Goal: Information Seeking & Learning: Learn about a topic

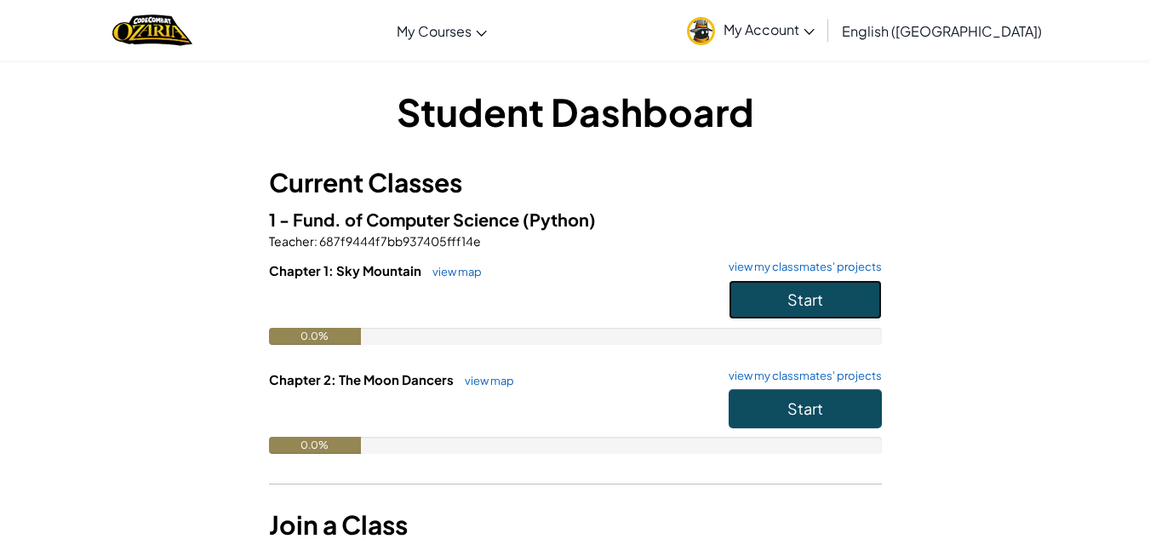
click at [784, 296] on button "Start" at bounding box center [805, 299] width 153 height 39
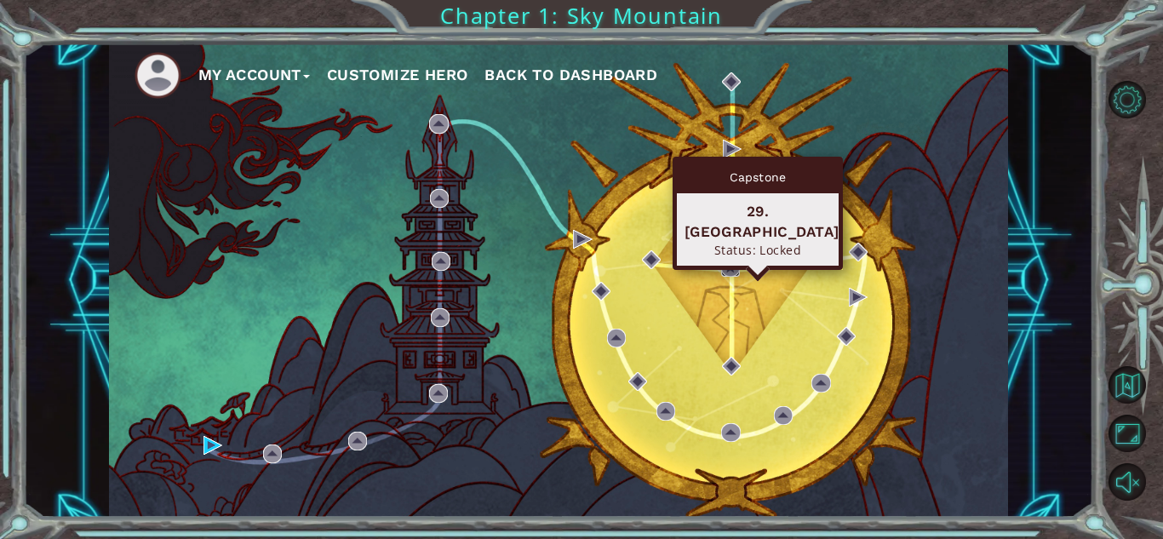
click at [726, 262] on img at bounding box center [730, 267] width 19 height 19
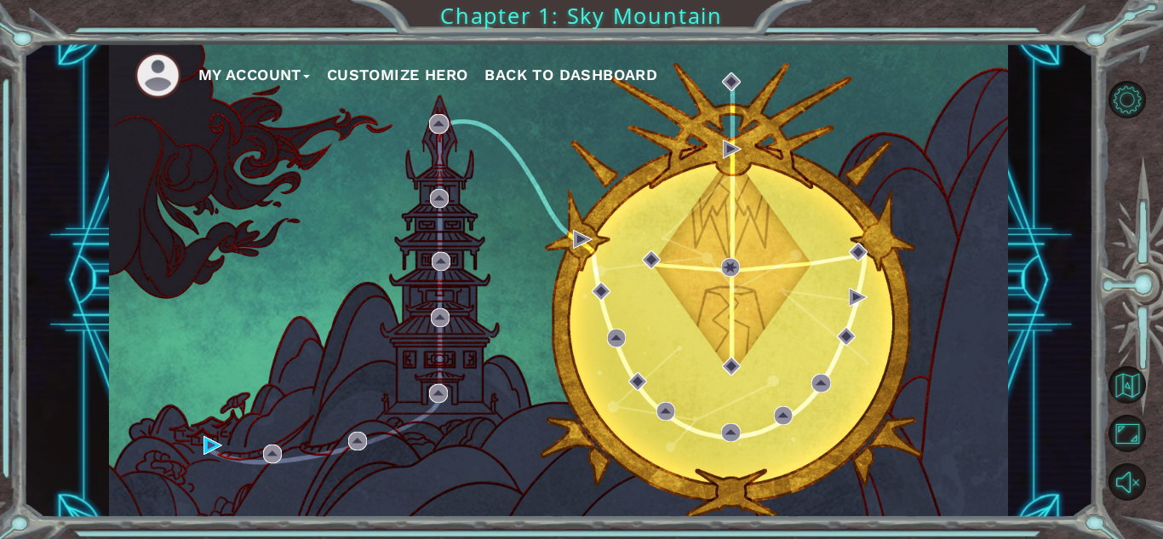
click at [452, 77] on button "Customize Hero" at bounding box center [397, 75] width 141 height 26
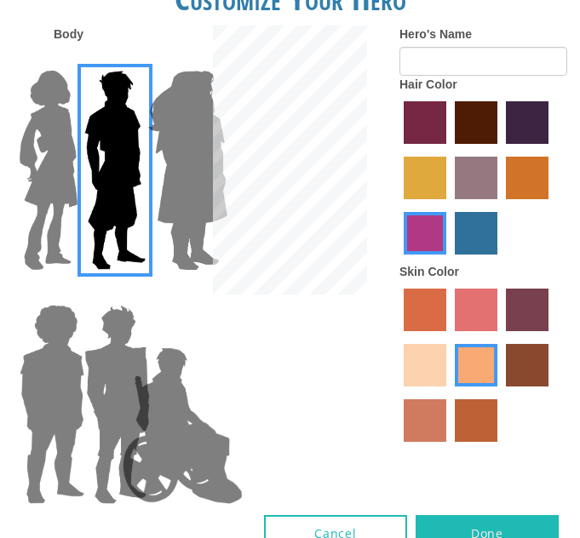
click at [113, 392] on img at bounding box center [116, 404] width 79 height 213
click at [116, 294] on input "Hero Garnet" at bounding box center [116, 294] width 0 height 0
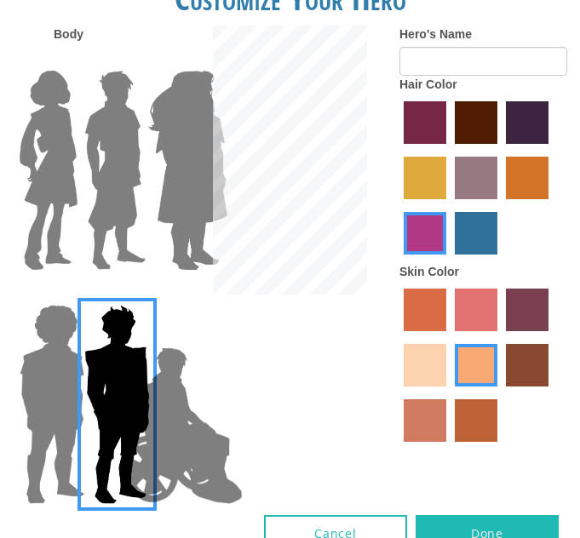
click at [118, 175] on img at bounding box center [115, 170] width 76 height 213
click at [116, 60] on input "Hero Lars" at bounding box center [116, 60] width 0 height 0
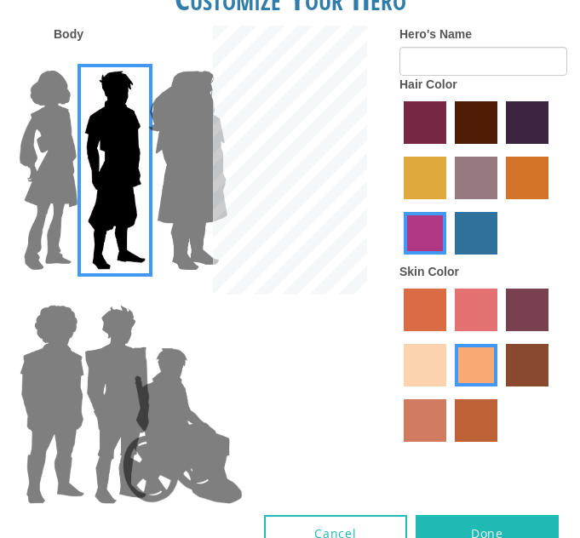
click at [470, 108] on label "maroon hair color" at bounding box center [476, 122] width 43 height 43
click at [449, 150] on input "maroon hair color" at bounding box center [449, 150] width 0 height 0
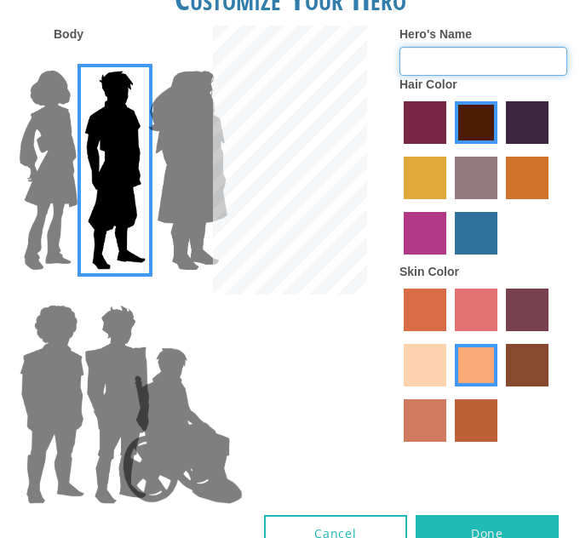
click at [444, 59] on input "Hero's Name" at bounding box center [483, 61] width 168 height 29
type input "Danelitooo"
click at [485, 413] on label "smoke tree skin color" at bounding box center [476, 420] width 43 height 43
click at [449, 448] on input "smoke tree skin color" at bounding box center [449, 448] width 0 height 0
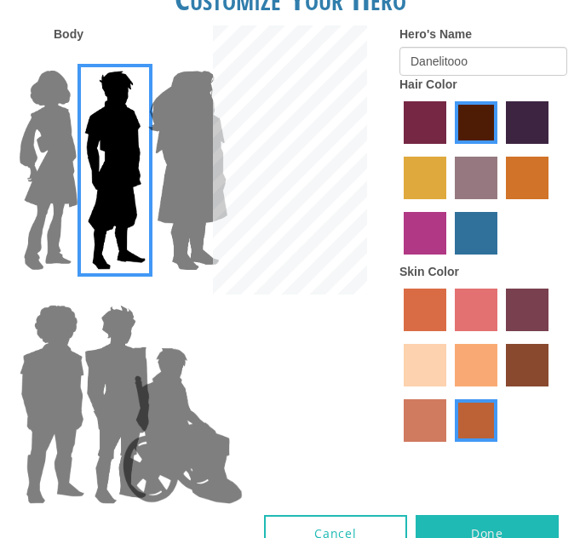
click at [429, 418] on label "burning sand skin color" at bounding box center [425, 420] width 43 height 43
click at [551, 393] on input "burning sand skin color" at bounding box center [551, 393] width 0 height 0
click at [459, 371] on label "tacao skin color" at bounding box center [476, 365] width 43 height 43
click at [449, 393] on input "tacao skin color" at bounding box center [449, 393] width 0 height 0
click at [179, 412] on img at bounding box center [183, 426] width 134 height 170
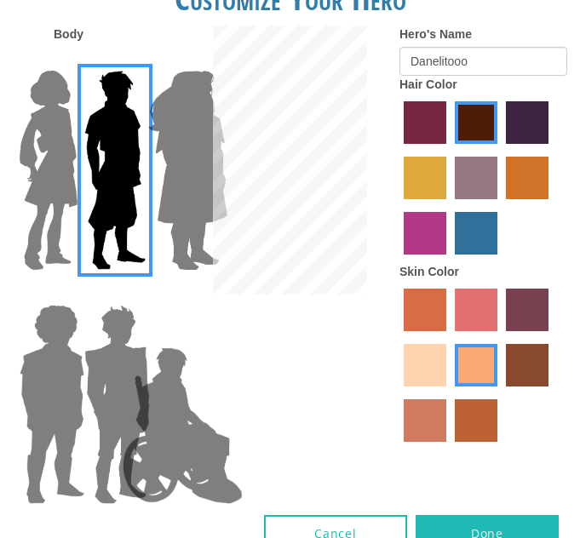
click at [181, 294] on input "Hero Jamie" at bounding box center [181, 294] width 0 height 0
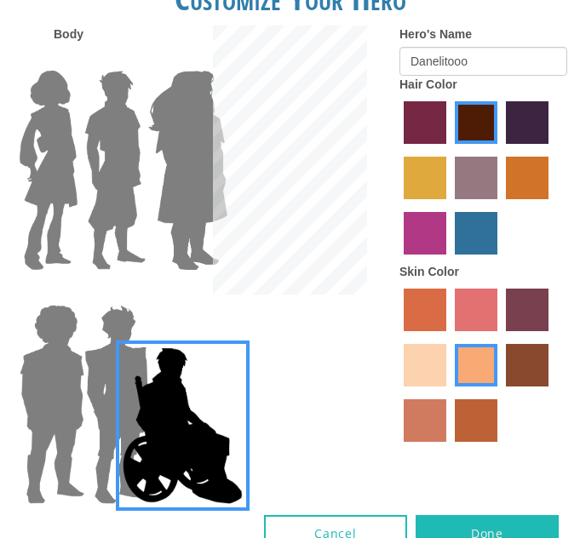
click at [180, 197] on img at bounding box center [187, 170] width 93 height 213
click at [181, 60] on input "Hero Amethyst" at bounding box center [181, 60] width 0 height 0
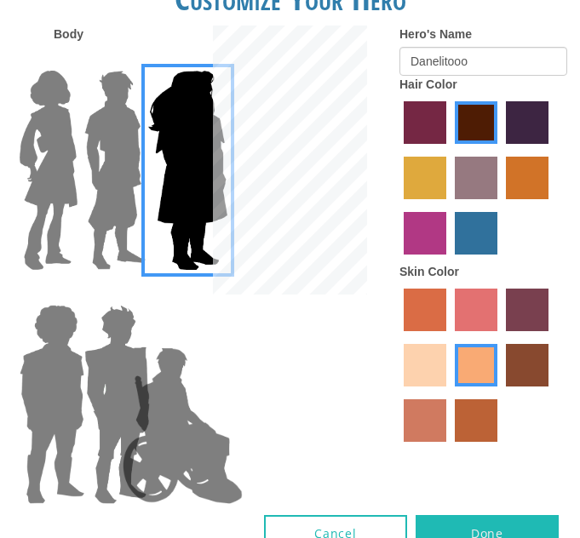
click at [196, 448] on img at bounding box center [183, 426] width 134 height 170
click at [181, 294] on input "Hero Jamie" at bounding box center [181, 294] width 0 height 0
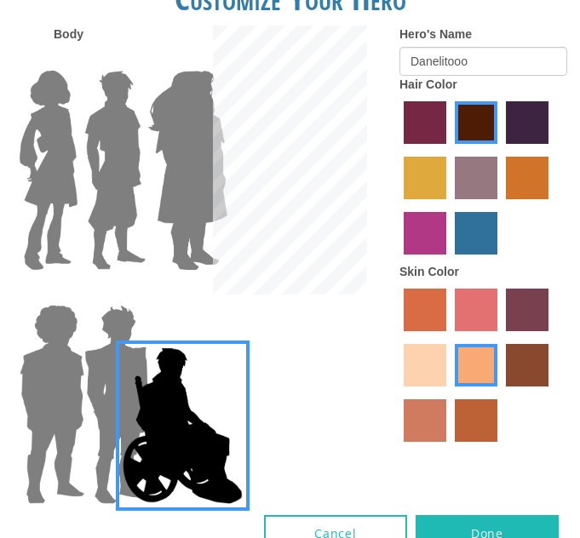
click at [95, 163] on img at bounding box center [115, 170] width 76 height 213
click at [116, 60] on input "Hero Lars" at bounding box center [116, 60] width 0 height 0
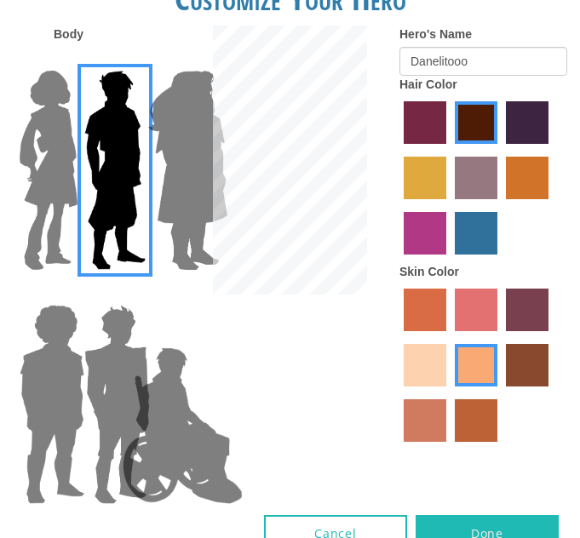
click at [502, 530] on button "Done" at bounding box center [487, 534] width 143 height 38
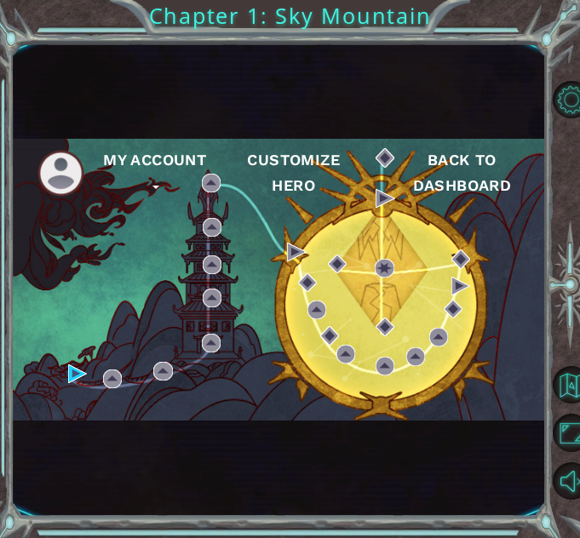
click at [72, 363] on div "My Account Customize Hero Back to Dashboard" at bounding box center [279, 280] width 534 height 282
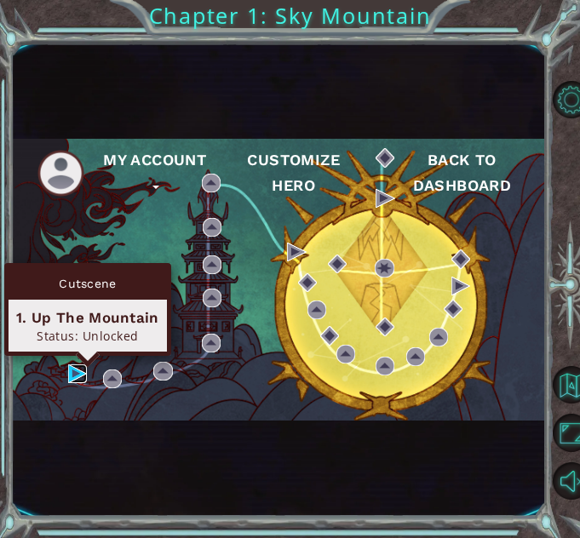
click at [72, 376] on img at bounding box center [77, 373] width 19 height 19
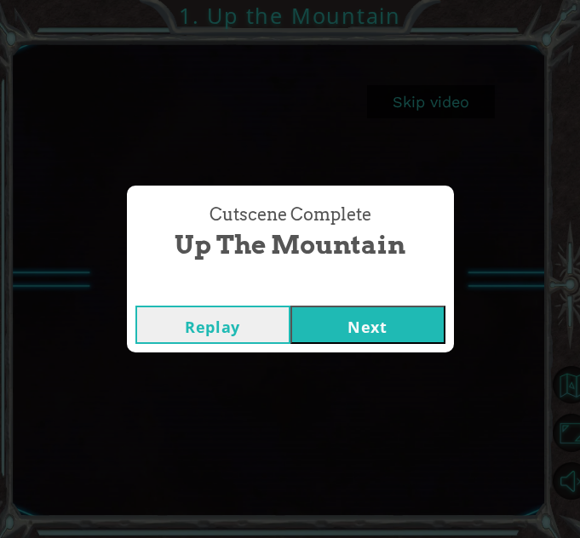
click at [263, 312] on button "Replay" at bounding box center [212, 325] width 155 height 38
